Goal: Information Seeking & Learning: Learn about a topic

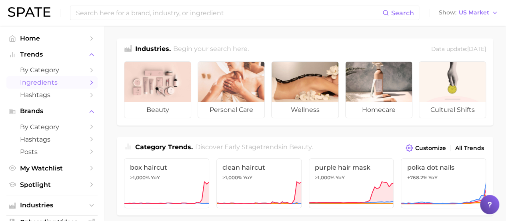
click at [88, 85] on icon "Sidebar" at bounding box center [91, 82] width 7 height 7
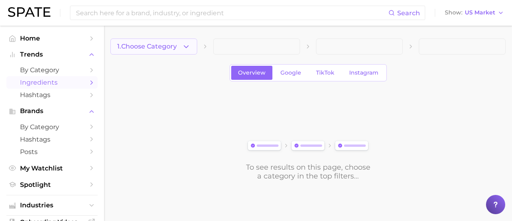
click at [189, 47] on icon "button" at bounding box center [186, 46] width 8 height 8
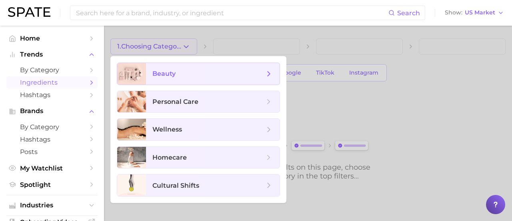
click at [270, 72] on icon at bounding box center [269, 73] width 9 height 9
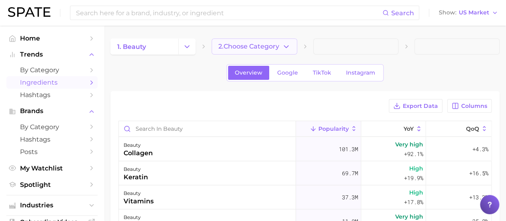
click at [289, 48] on icon "button" at bounding box center [286, 46] width 8 height 8
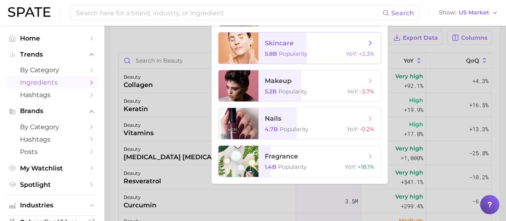
scroll to position [80, 0]
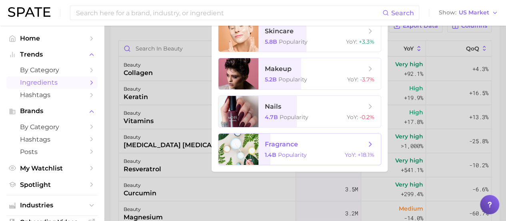
click at [310, 145] on span "fragrance" at bounding box center [315, 144] width 101 height 9
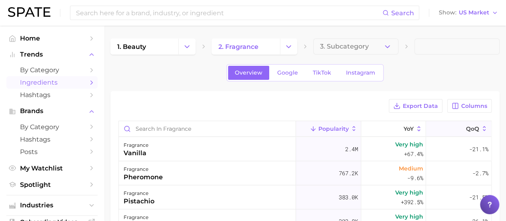
click at [467, 128] on span "QoQ" at bounding box center [472, 128] width 13 height 6
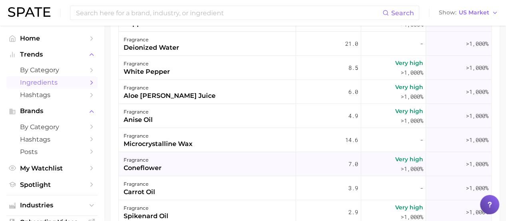
scroll to position [200, 0]
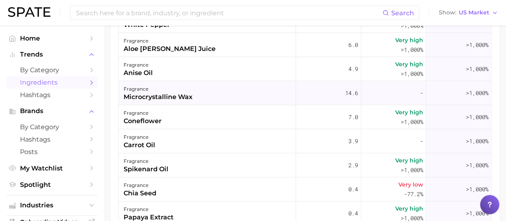
click at [473, 92] on span ">1,000%" at bounding box center [477, 93] width 22 height 8
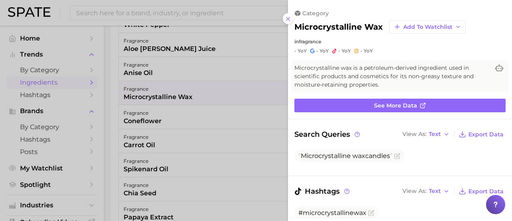
click at [231, 31] on div at bounding box center [256, 110] width 512 height 221
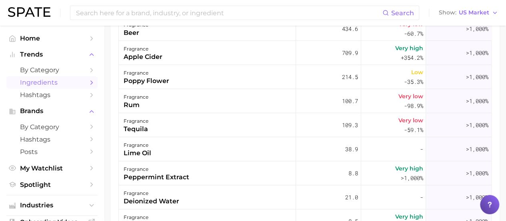
scroll to position [0, 0]
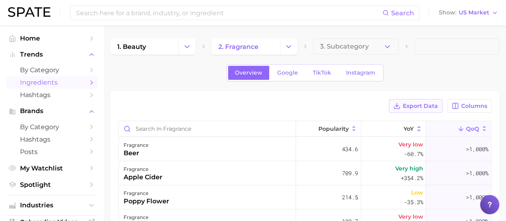
click at [414, 101] on button "Export Data" at bounding box center [416, 106] width 54 height 14
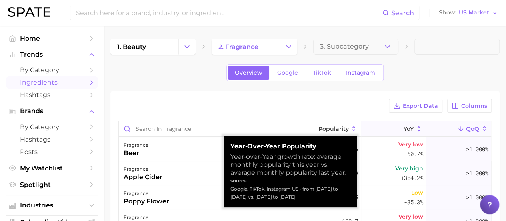
click at [404, 128] on span "YoY" at bounding box center [409, 128] width 10 height 6
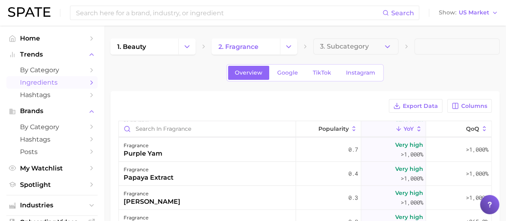
scroll to position [400, 0]
